Goal: Information Seeking & Learning: Learn about a topic

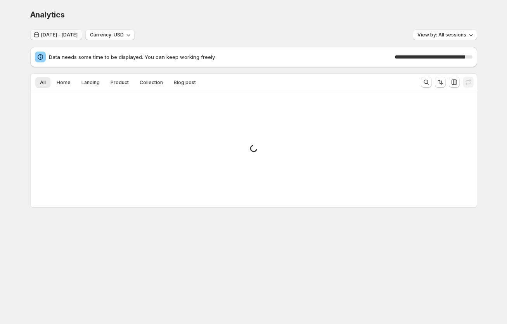
click at [72, 29] on button "[DATE] - [DATE]" at bounding box center [56, 34] width 52 height 11
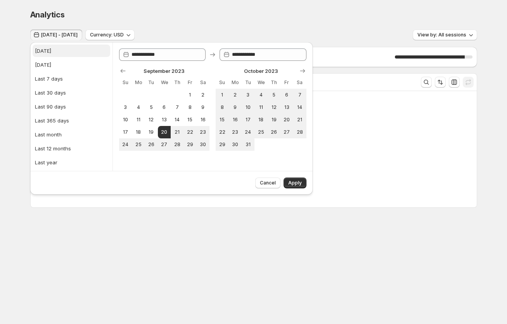
click at [57, 52] on button "[DATE]" at bounding box center [72, 51] width 78 height 12
type input "**********"
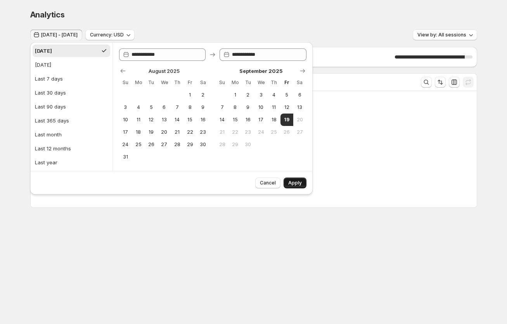
click at [302, 182] on button "Apply" at bounding box center [294, 183] width 23 height 11
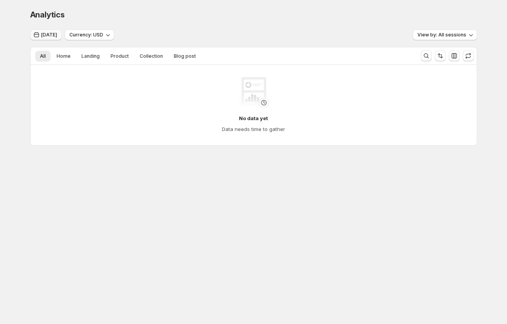
click at [42, 36] on span "[DATE]" at bounding box center [49, 35] width 16 height 6
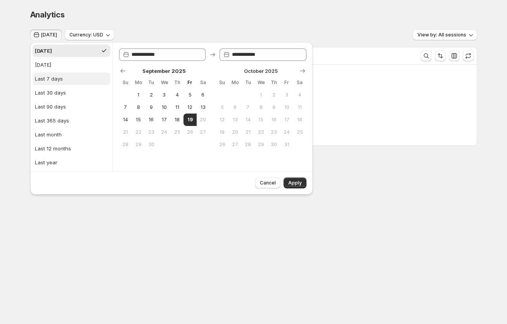
click at [48, 82] on div "Last 7 days" at bounding box center [49, 79] width 28 height 8
type input "**********"
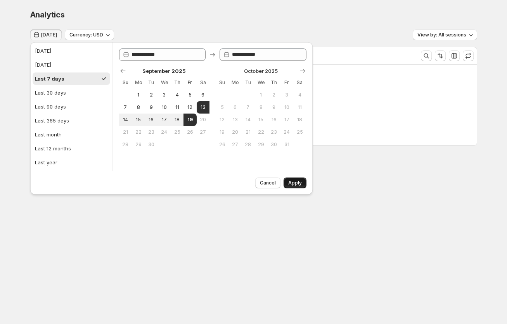
click at [295, 181] on span "Apply" at bounding box center [295, 183] width 14 height 6
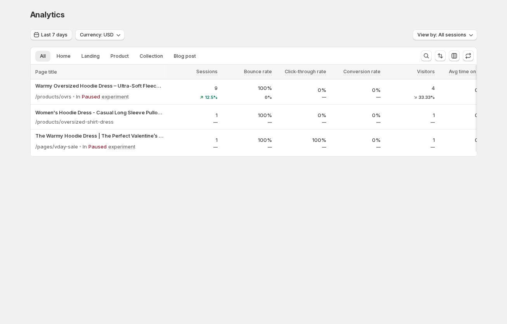
click at [55, 34] on span "Last 7 days" at bounding box center [54, 35] width 26 height 6
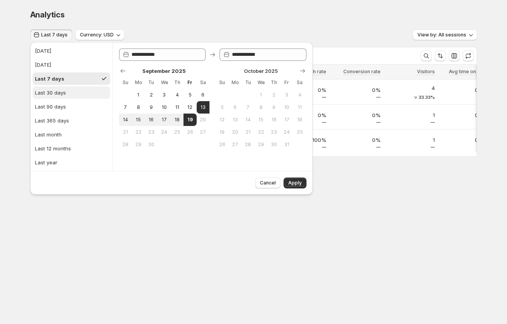
click at [64, 90] on div "Last 30 days" at bounding box center [50, 93] width 31 height 8
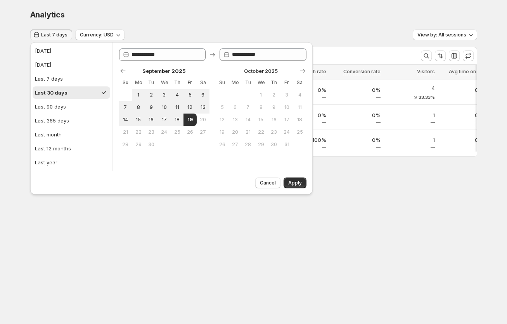
type input "**********"
click at [302, 186] on button "Apply" at bounding box center [294, 183] width 23 height 11
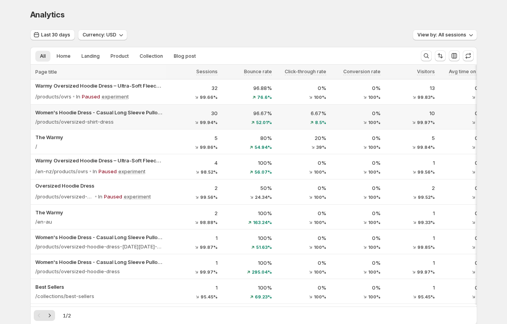
drag, startPoint x: 70, startPoint y: 88, endPoint x: 152, endPoint y: 120, distance: 88.1
click at [166, 96] on div at bounding box center [167, 195] width 2 height 261
click at [176, 92] on div "32 99.66%" at bounding box center [193, 92] width 50 height 16
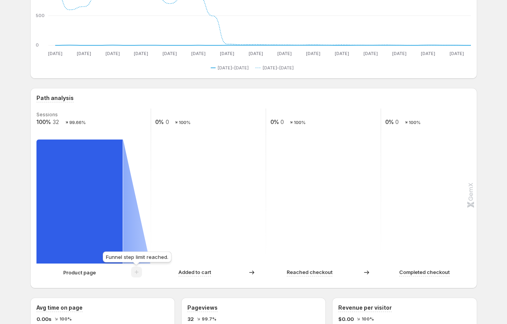
click at [137, 273] on span at bounding box center [136, 274] width 11 height 6
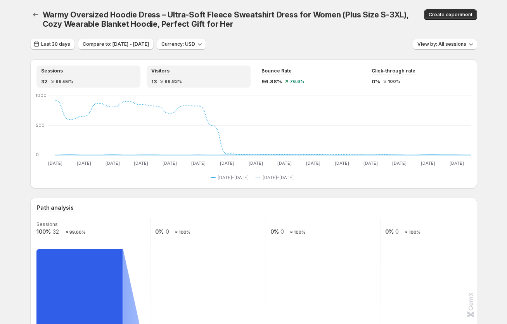
click at [192, 77] on div "Visitors 13 99.83%" at bounding box center [198, 76] width 95 height 17
click at [34, 14] on icon "button" at bounding box center [35, 15] width 5 height 4
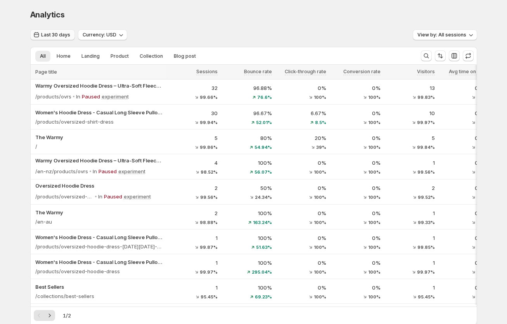
click at [57, 34] on span "Last 30 days" at bounding box center [55, 35] width 29 height 6
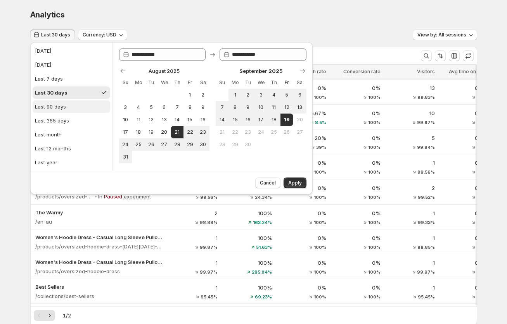
click at [53, 108] on div "Last 90 days" at bounding box center [50, 107] width 31 height 8
type input "**********"
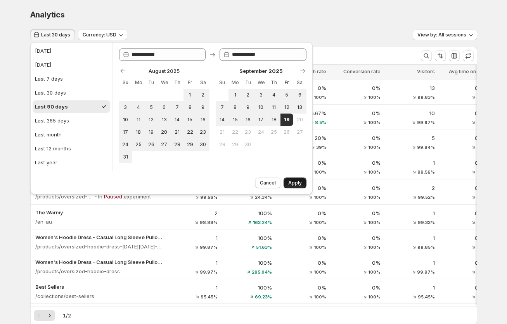
click at [292, 179] on button "Apply" at bounding box center [294, 183] width 23 height 11
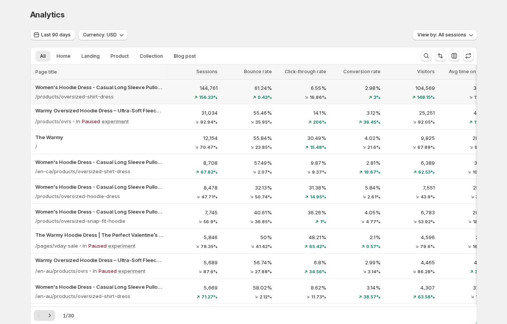
click at [169, 96] on div "156.23%" at bounding box center [193, 97] width 50 height 5
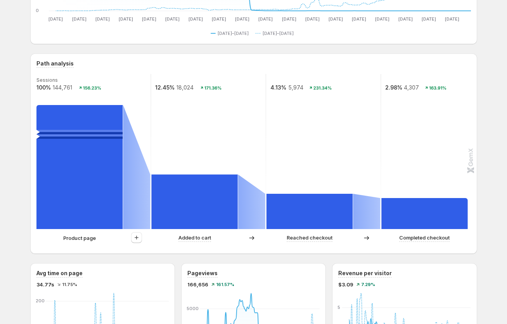
scroll to position [131, 0]
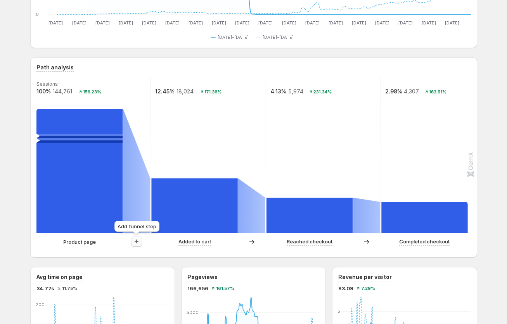
click at [133, 245] on button "button" at bounding box center [136, 241] width 11 height 11
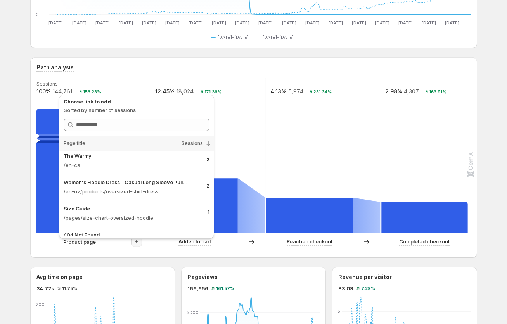
scroll to position [812, 0]
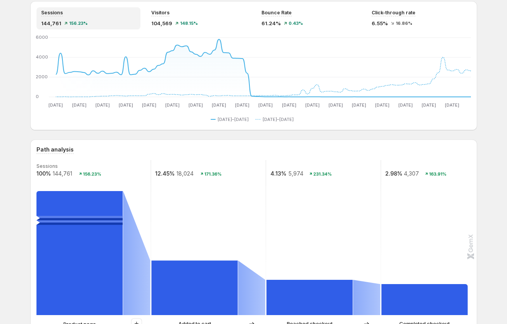
scroll to position [0, 0]
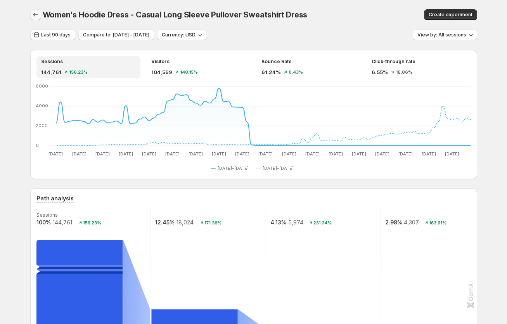
click at [34, 14] on icon "button" at bounding box center [36, 15] width 8 height 8
click at [32, 16] on icon "button" at bounding box center [36, 15] width 8 height 8
click at [34, 14] on icon "button" at bounding box center [36, 15] width 8 height 8
click at [191, 63] on div "Visitors" at bounding box center [198, 62] width 95 height 7
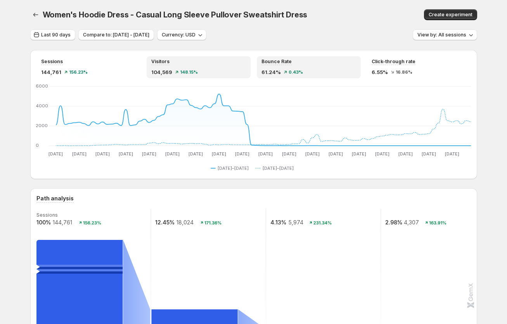
click at [317, 62] on div "Bounce Rate" at bounding box center [308, 62] width 95 height 7
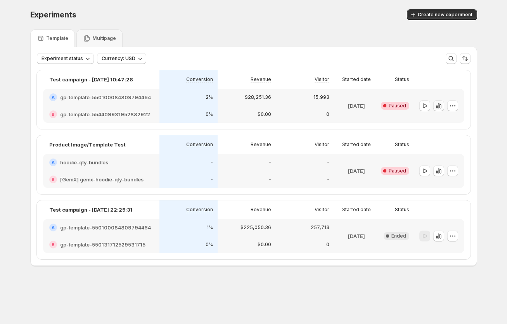
click at [439, 106] on icon "button" at bounding box center [438, 106] width 8 height 8
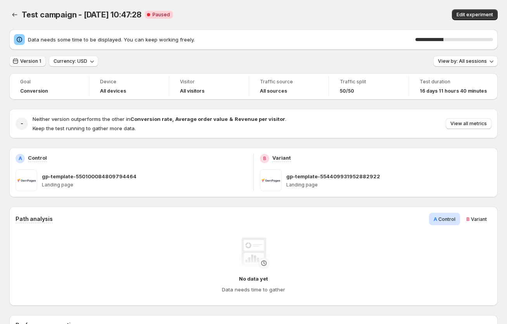
click at [29, 61] on span "Version 1" at bounding box center [30, 61] width 21 height 6
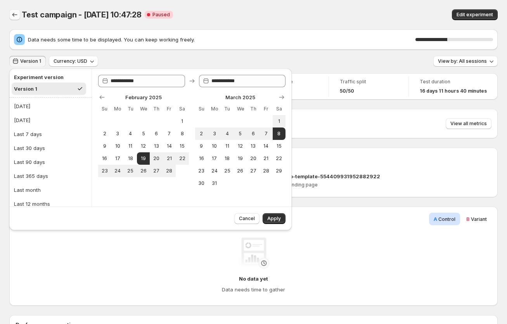
click at [11, 17] on icon "Back" at bounding box center [15, 15] width 8 height 8
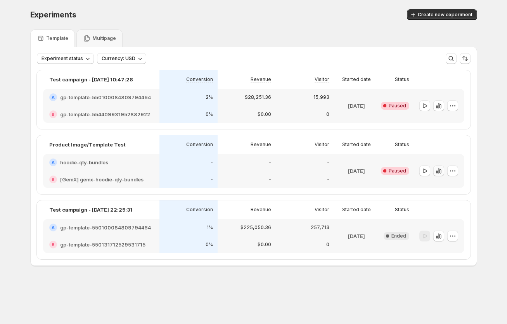
click at [438, 170] on icon "button" at bounding box center [438, 171] width 8 height 8
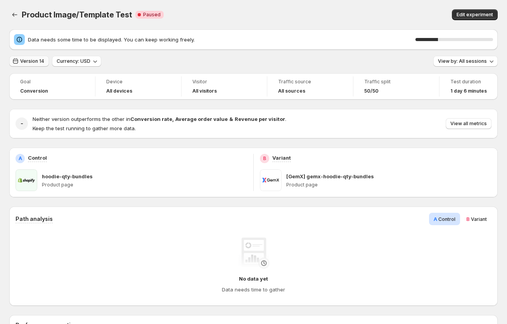
click at [38, 65] on button "Version 14" at bounding box center [29, 61] width 40 height 11
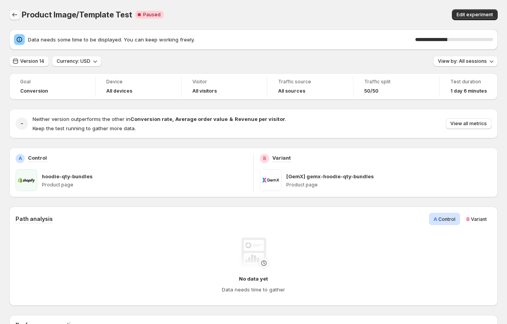
click at [11, 14] on icon "Back" at bounding box center [15, 15] width 8 height 8
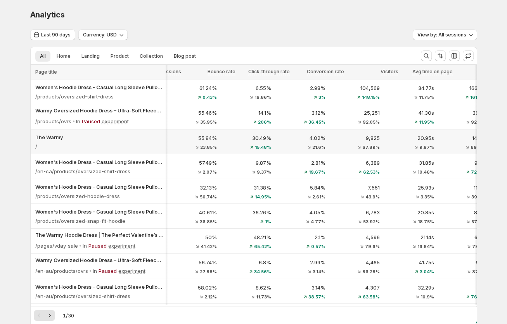
scroll to position [0, 50]
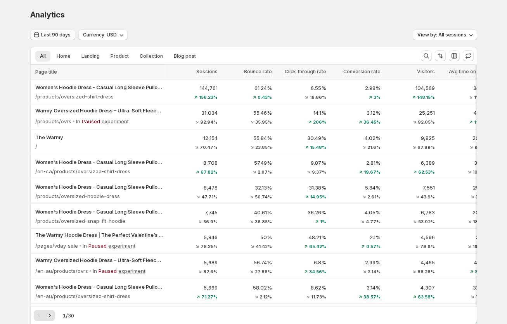
click at [55, 38] on span "Last 90 days" at bounding box center [55, 35] width 29 height 6
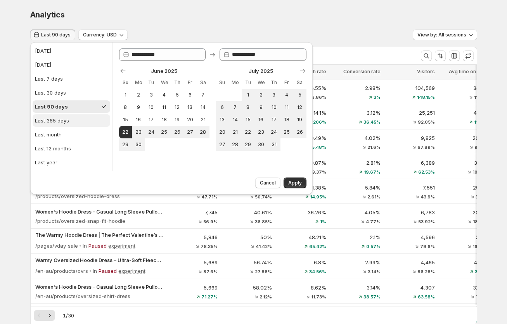
click at [60, 119] on div "Last 365 days" at bounding box center [52, 121] width 34 height 8
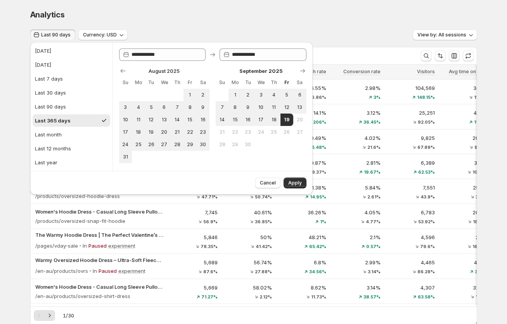
type input "**********"
click at [295, 182] on span "Apply" at bounding box center [295, 183] width 14 height 6
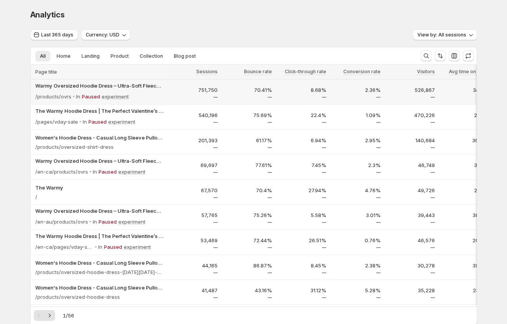
click at [178, 91] on p "751,750" at bounding box center [193, 90] width 50 height 8
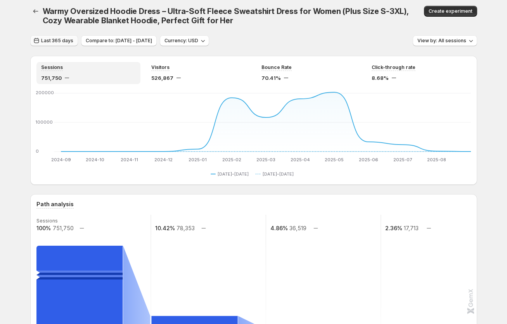
click at [53, 40] on span "Last 365 days" at bounding box center [57, 41] width 32 height 6
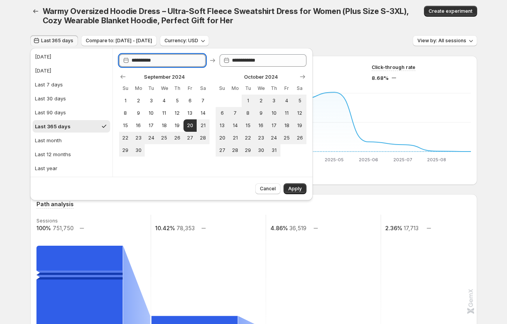
click at [174, 62] on input "**********" at bounding box center [168, 60] width 74 height 12
type input "**********"
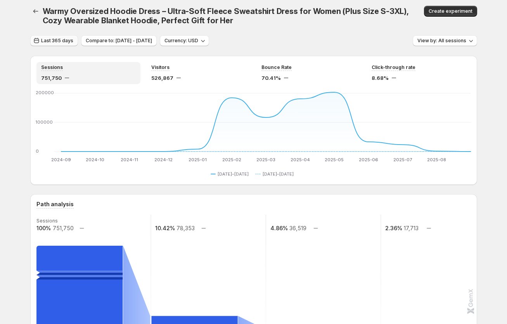
click at [60, 44] on button "Last 365 days" at bounding box center [54, 40] width 48 height 11
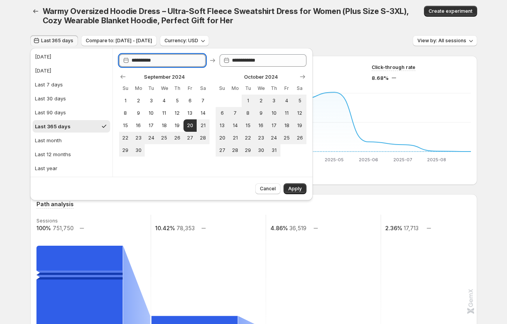
click at [165, 60] on input "**********" at bounding box center [168, 60] width 74 height 12
click at [152, 60] on input "**********" at bounding box center [168, 60] width 74 height 12
click at [142, 59] on input "**********" at bounding box center [168, 60] width 74 height 12
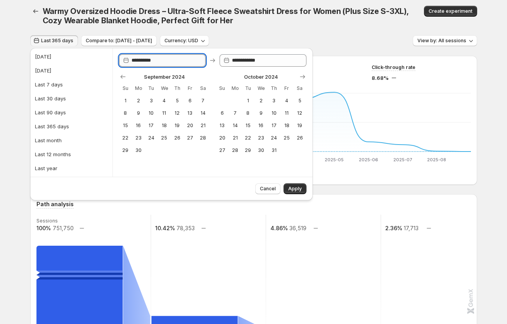
click at [171, 62] on input "**********" at bounding box center [168, 60] width 74 height 12
type input "**********"
click at [248, 60] on input "**********" at bounding box center [269, 60] width 74 height 12
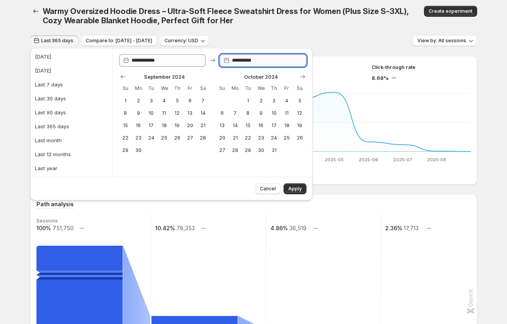
click at [269, 63] on input "**********" at bounding box center [269, 60] width 74 height 12
type input "**********"
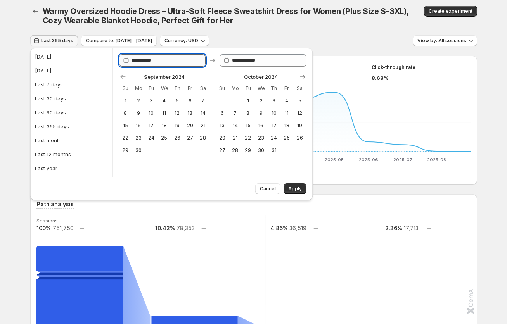
click at [177, 63] on input "**********" at bounding box center [168, 60] width 74 height 12
type input "**********"
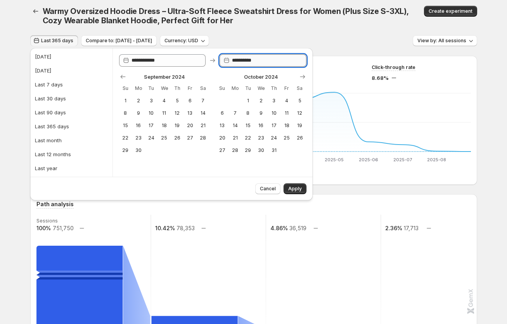
click at [274, 65] on input "**********" at bounding box center [269, 60] width 74 height 12
type input "**********"
click at [294, 188] on span "Apply" at bounding box center [295, 189] width 14 height 6
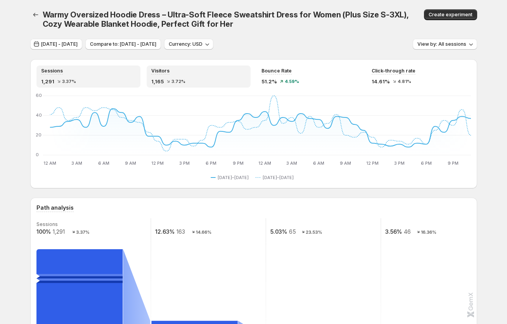
click at [190, 78] on div "1,165 3.72%" at bounding box center [198, 82] width 95 height 8
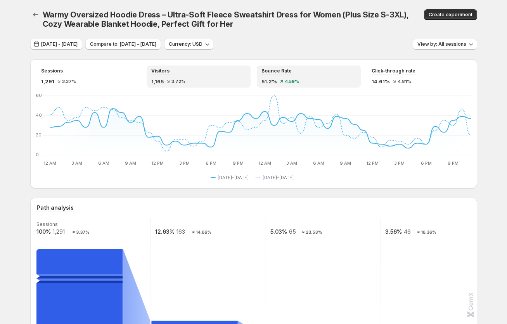
click at [308, 73] on div "Bounce Rate" at bounding box center [308, 71] width 95 height 7
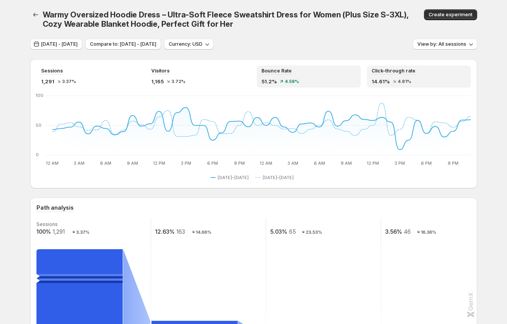
click at [421, 75] on div "Click-through rate 14.61% 4.81%" at bounding box center [418, 76] width 95 height 17
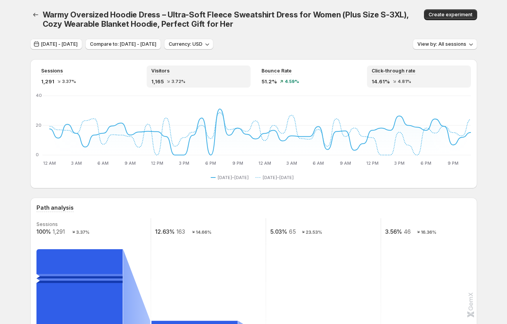
click at [197, 73] on div "Visitors" at bounding box center [198, 71] width 95 height 7
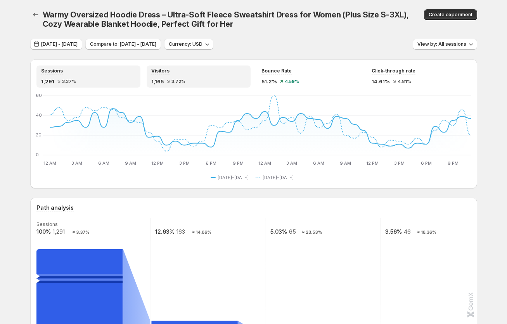
click at [87, 73] on div "Sessions" at bounding box center [88, 71] width 95 height 7
click at [229, 86] on div "Visitors 1,165 3.72%" at bounding box center [199, 77] width 104 height 22
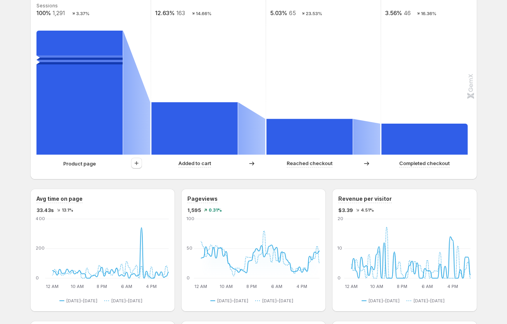
scroll to position [204, 0]
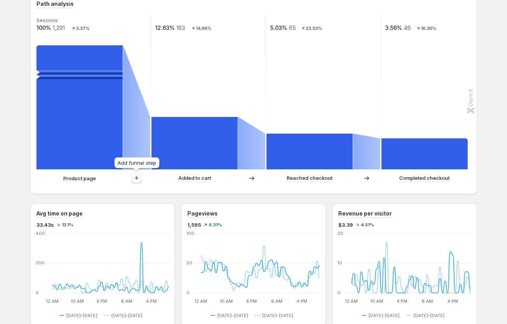
click at [136, 179] on icon "button" at bounding box center [137, 178] width 8 height 8
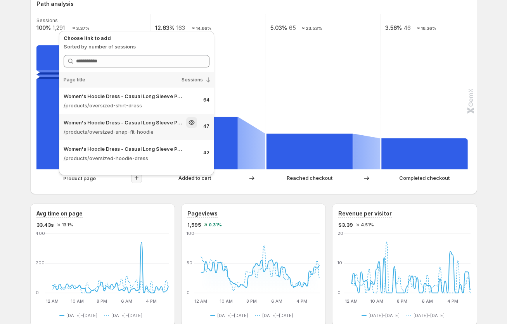
click at [145, 133] on p "/products/oversized-snap-fit-hoodie" at bounding box center [130, 132] width 133 height 8
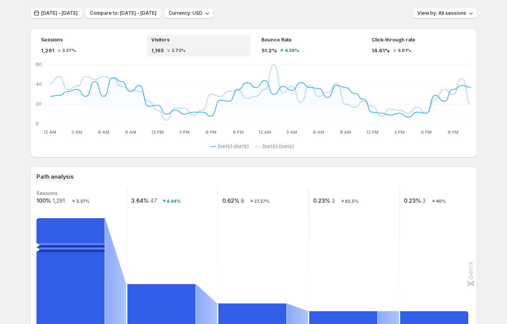
scroll to position [0, 0]
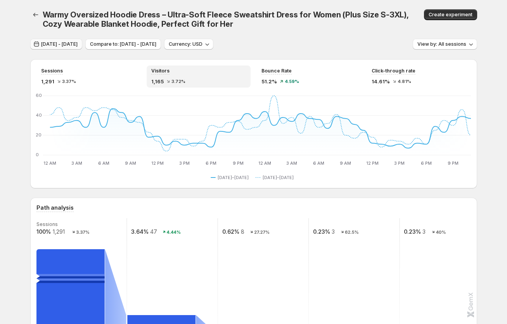
click at [55, 43] on span "[DATE] - [DATE]" at bounding box center [59, 44] width 36 height 6
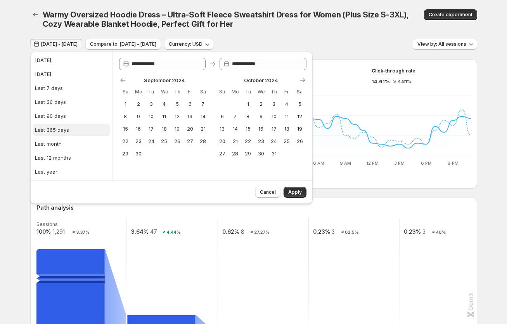
click at [63, 131] on div "Last 365 days" at bounding box center [52, 130] width 34 height 8
type input "**********"
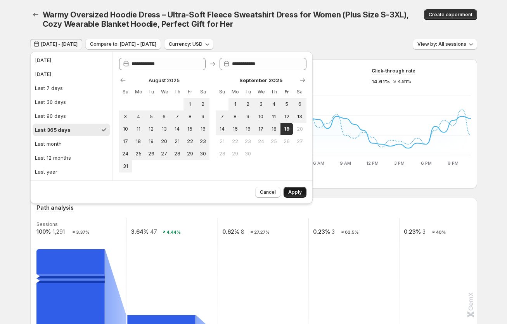
click at [299, 193] on span "Apply" at bounding box center [295, 192] width 14 height 6
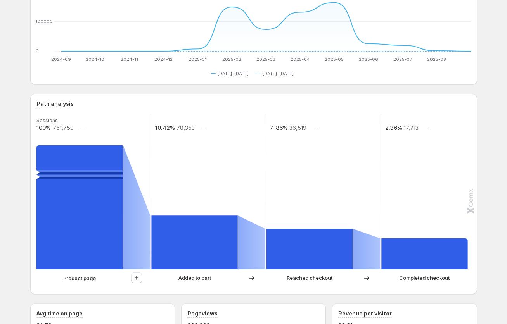
scroll to position [179, 0]
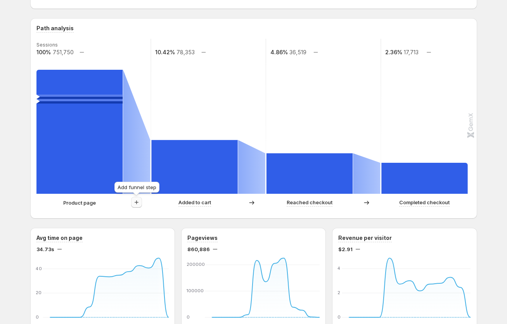
click at [137, 203] on icon "button" at bounding box center [137, 202] width 8 height 8
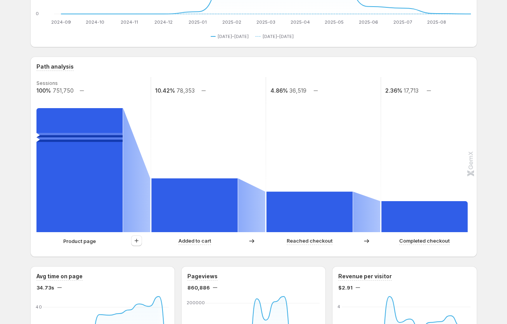
scroll to position [244, 0]
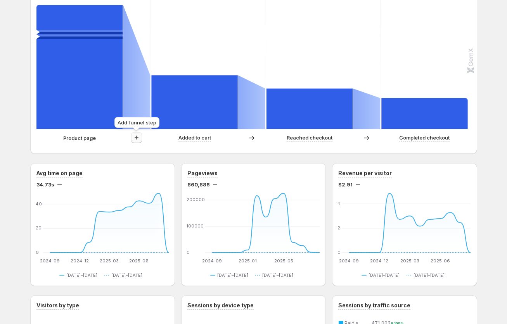
click at [138, 136] on icon "button" at bounding box center [137, 138] width 8 height 8
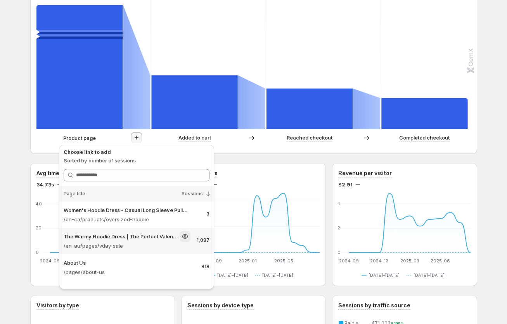
click at [152, 245] on p "/en-au/pages/vday-sale" at bounding box center [127, 246] width 127 height 8
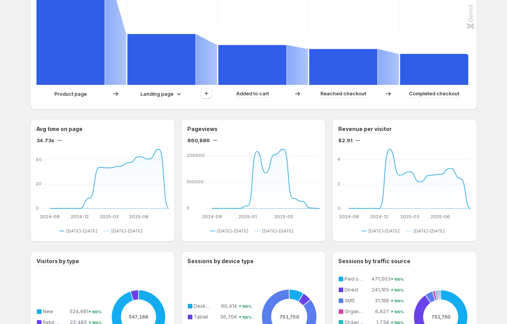
scroll to position [228, 0]
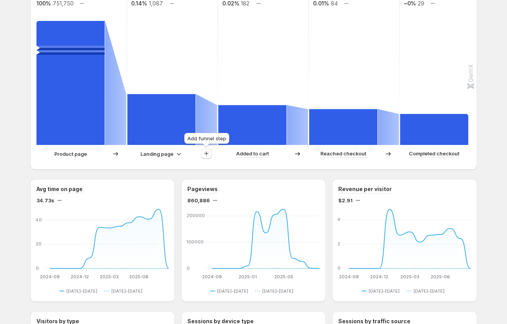
click at [209, 154] on icon "button" at bounding box center [206, 154] width 8 height 8
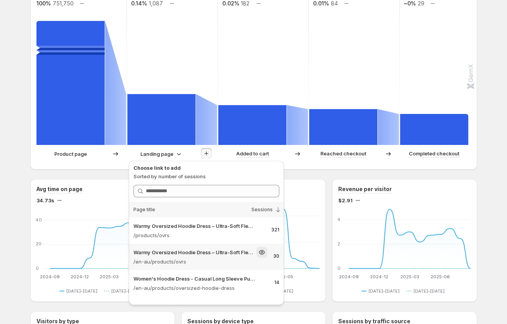
click at [216, 255] on p "Warmy Oversized Hoodie Dress – Ultra-Soft Fleece Sweatshirt Dress for Women (Pl…" at bounding box center [193, 252] width 121 height 8
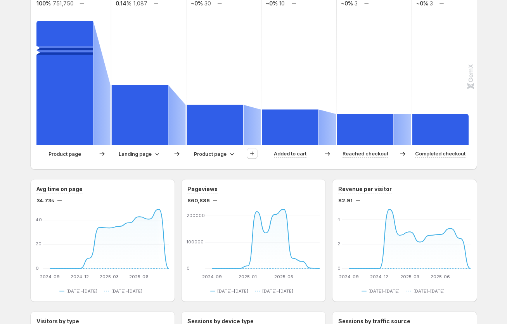
click at [223, 155] on p "Product page" at bounding box center [210, 154] width 33 height 8
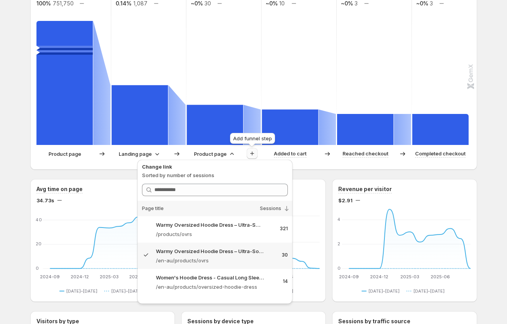
click at [249, 157] on icon "button" at bounding box center [252, 154] width 8 height 8
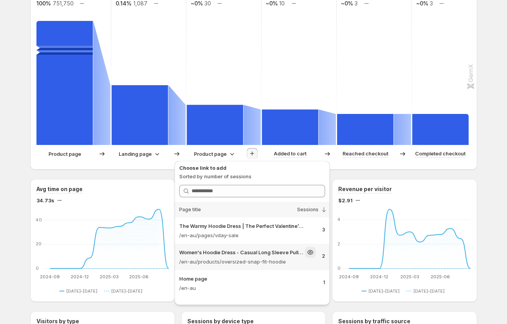
click at [249, 261] on p "/en-au/products/oversized-snap-fit-hoodie" at bounding box center [247, 262] width 136 height 8
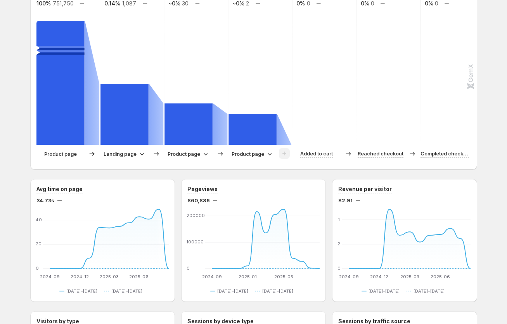
click at [204, 154] on icon at bounding box center [206, 154] width 8 height 8
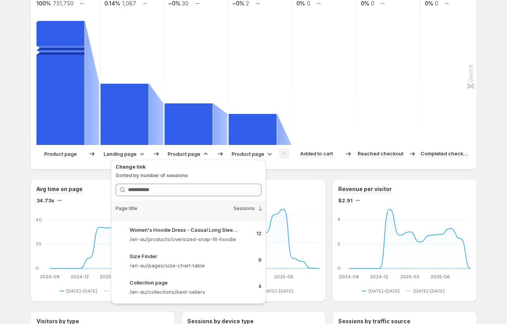
scroll to position [153, 0]
click at [155, 261] on span at bounding box center [158, 255] width 11 height 11
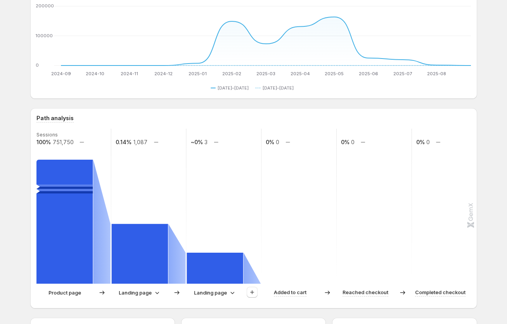
scroll to position [0, 0]
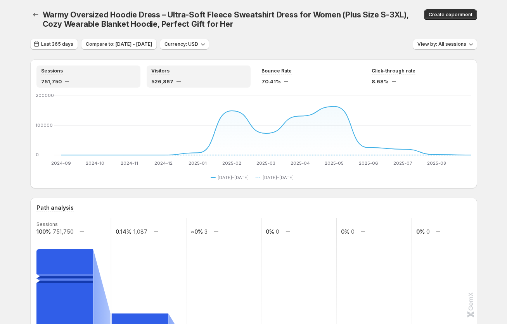
click at [114, 69] on div "Sessions" at bounding box center [88, 71] width 95 height 7
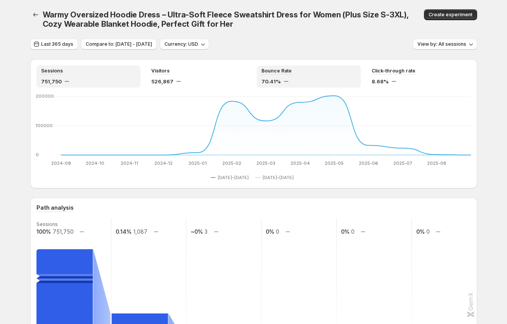
click at [320, 80] on div "70.41%" at bounding box center [308, 82] width 95 height 8
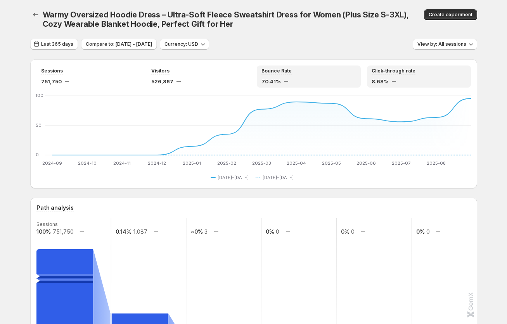
click at [447, 83] on div "8.68%" at bounding box center [418, 82] width 95 height 8
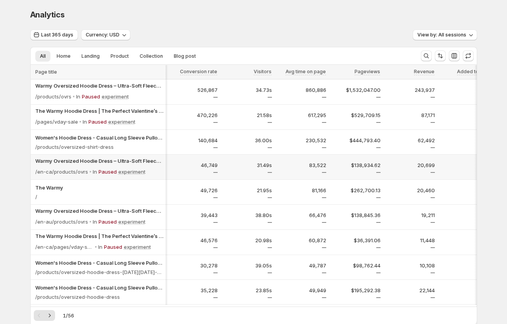
scroll to position [0, 242]
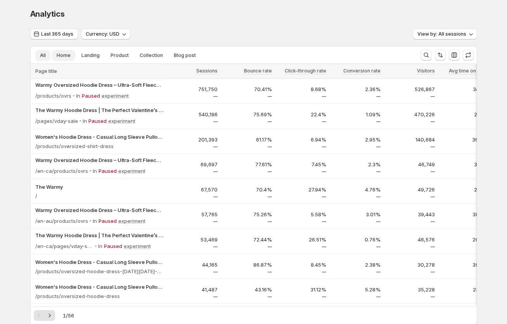
click at [61, 59] on button "Home" at bounding box center [63, 55] width 23 height 11
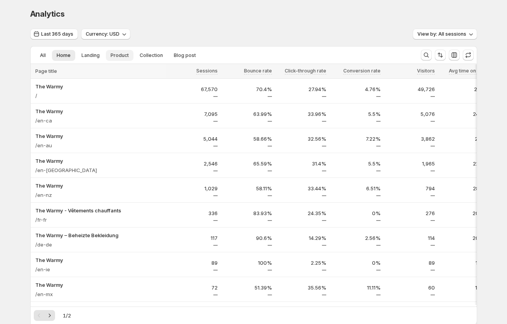
click at [109, 56] on button "Product" at bounding box center [120, 55] width 28 height 11
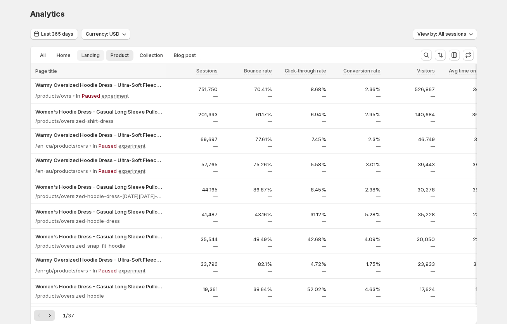
click at [78, 57] on button "Landing" at bounding box center [91, 55] width 28 height 11
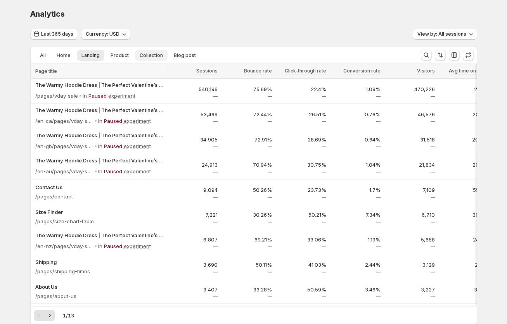
click at [151, 57] on span "Collection" at bounding box center [151, 55] width 23 height 6
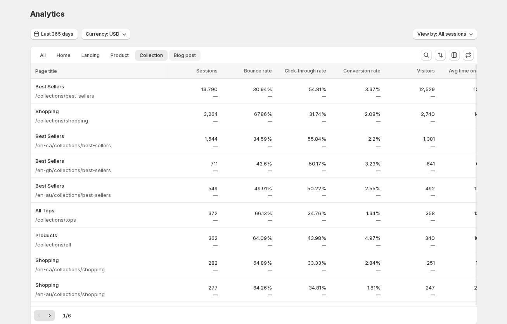
click at [186, 55] on span "Blog post" at bounding box center [185, 55] width 22 height 6
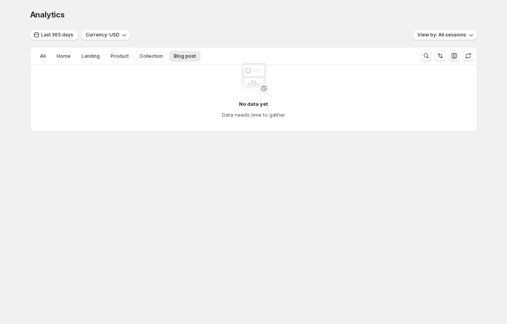
click at [77, 55] on div "No data yet Data needs time to gather" at bounding box center [254, 90] width 446 height 81
click at [60, 58] on div "No data yet Data needs time to gather" at bounding box center [253, 91] width 433 height 68
click at [31, 181] on body "Analytics. This page is ready Analytics Last 365 days Currency: USD View by: Al…" at bounding box center [253, 162] width 507 height 324
click at [11, 81] on div "Analytics. This page is ready Analytics Last 365 days Currency: USD View by: Al…" at bounding box center [253, 86] width 507 height 173
click at [7, 124] on div "Analytics. This page is ready Analytics Last 365 days Currency: USD View by: Al…" at bounding box center [253, 86] width 507 height 173
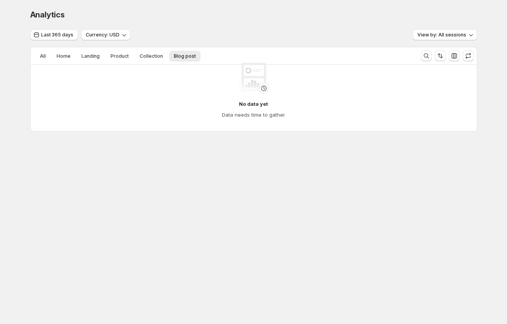
click at [12, 82] on div "Analytics. This page is ready Analytics Last 365 days Currency: USD View by: Al…" at bounding box center [253, 86] width 507 height 173
click at [42, 56] on div "No data yet Data needs time to gather" at bounding box center [254, 90] width 446 height 81
click at [41, 59] on div "No data yet Data needs time to gather" at bounding box center [253, 91] width 433 height 68
click at [71, 59] on div "No data yet Data needs time to gather" at bounding box center [253, 91] width 433 height 68
click at [62, 58] on div "No data yet Data needs time to gather" at bounding box center [253, 91] width 433 height 68
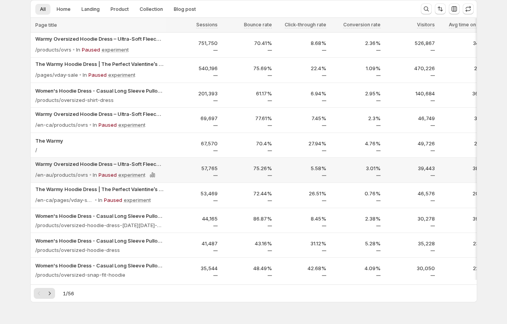
scroll to position [47, 0]
click at [50, 295] on icon "Next" at bounding box center [49, 293] width 2 height 3
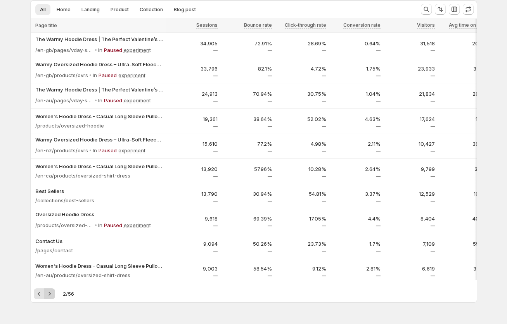
click at [48, 295] on icon "Next" at bounding box center [49, 293] width 2 height 3
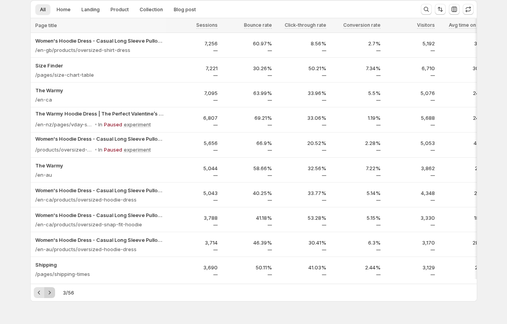
click at [48, 295] on icon "Next" at bounding box center [50, 293] width 8 height 8
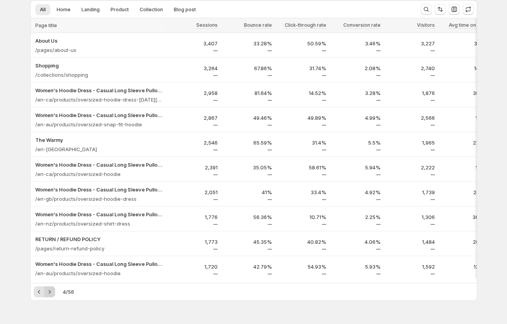
click at [50, 297] on button "Next" at bounding box center [49, 291] width 11 height 11
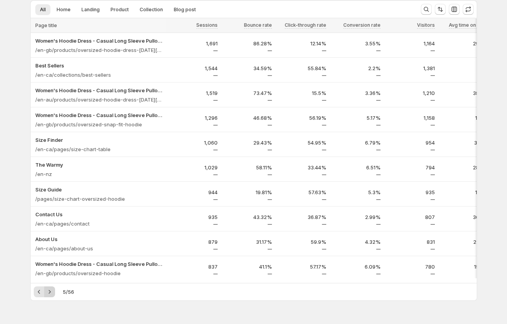
click at [48, 296] on icon "Next" at bounding box center [50, 292] width 8 height 8
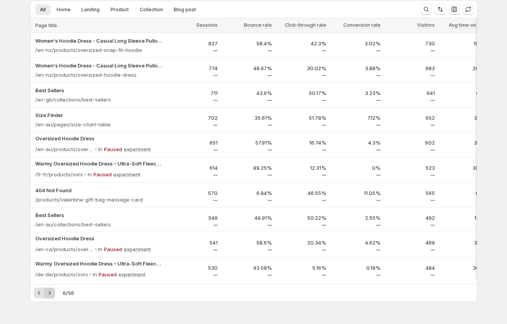
click at [49, 297] on icon "Next" at bounding box center [50, 293] width 8 height 8
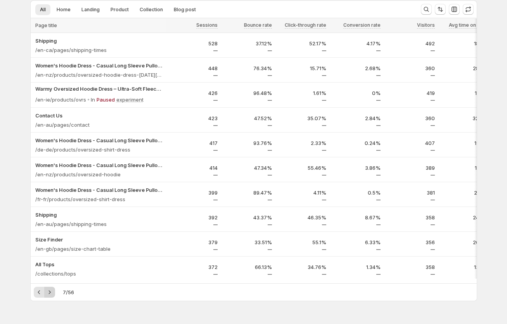
click at [50, 296] on icon "Next" at bounding box center [50, 292] width 8 height 8
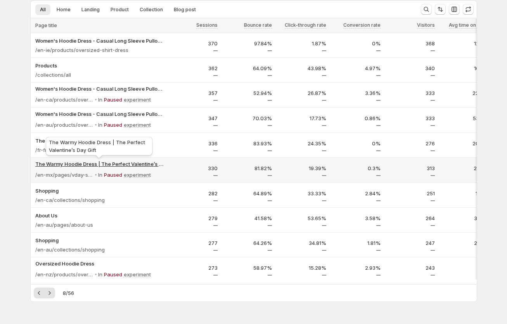
click at [70, 165] on p "The Warmy Hoodie Dress | The Perfect Valentine’s Day Gift" at bounding box center [99, 164] width 128 height 8
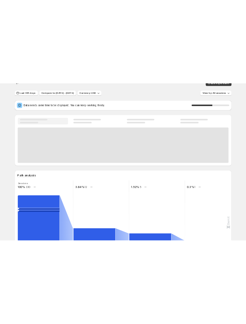
scroll to position [11, 0]
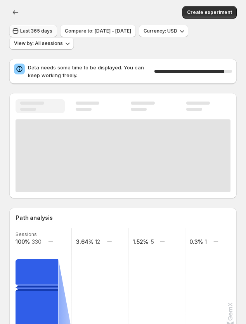
click at [41, 29] on span "Last 365 days" at bounding box center [36, 31] width 32 height 6
select select "**********"
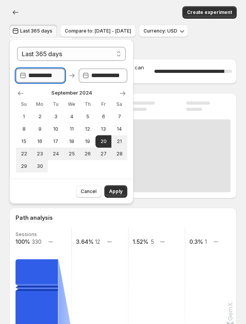
click at [43, 77] on input "**********" at bounding box center [46, 76] width 36 height 14
type input "*********"
select select "*****"
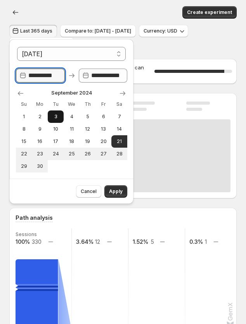
scroll to position [0, 3]
type input "**********"
click at [116, 192] on span "Apply" at bounding box center [116, 191] width 14 height 6
